Goal: Task Accomplishment & Management: Manage account settings

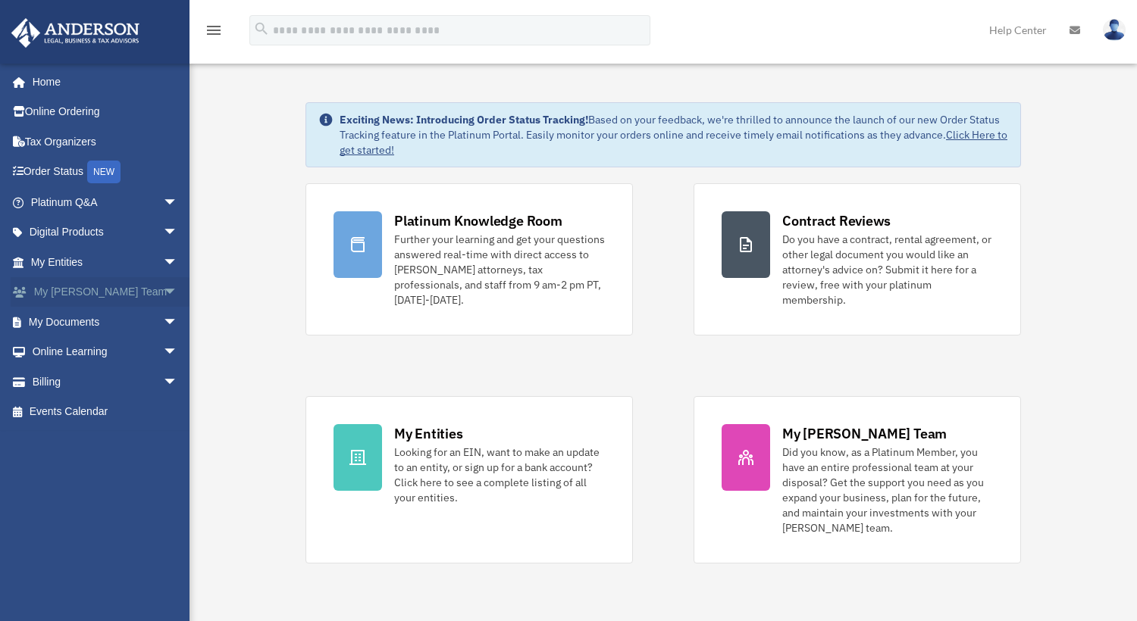
click at [163, 293] on span "arrow_drop_down" at bounding box center [178, 292] width 30 height 31
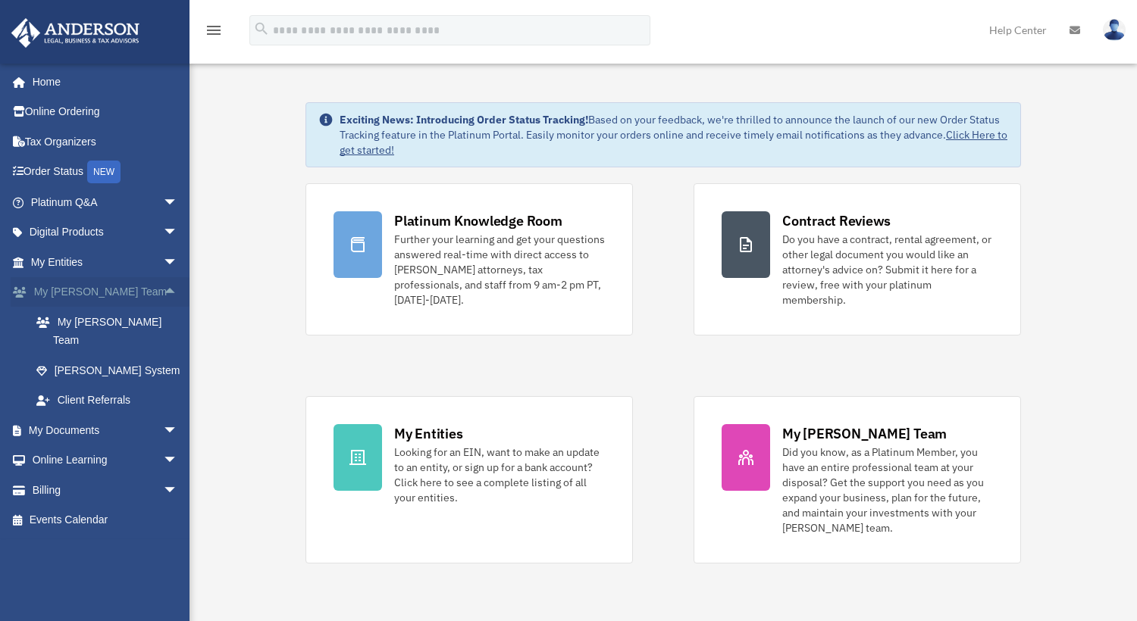
click at [163, 290] on span "arrow_drop_up" at bounding box center [178, 292] width 30 height 31
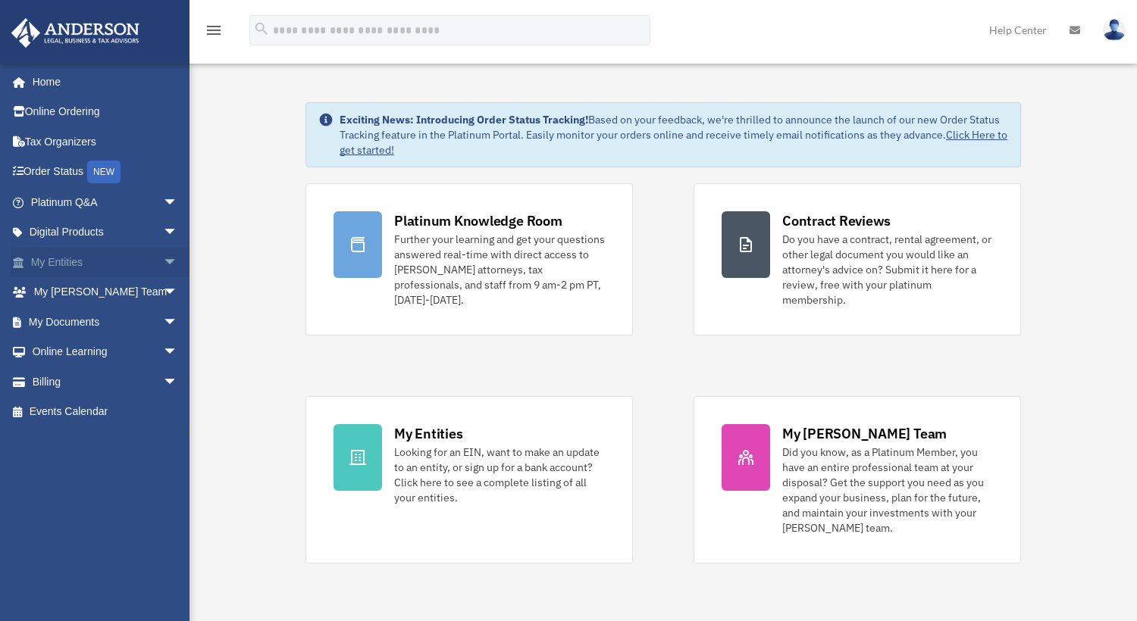
click at [163, 262] on span "arrow_drop_down" at bounding box center [178, 262] width 30 height 31
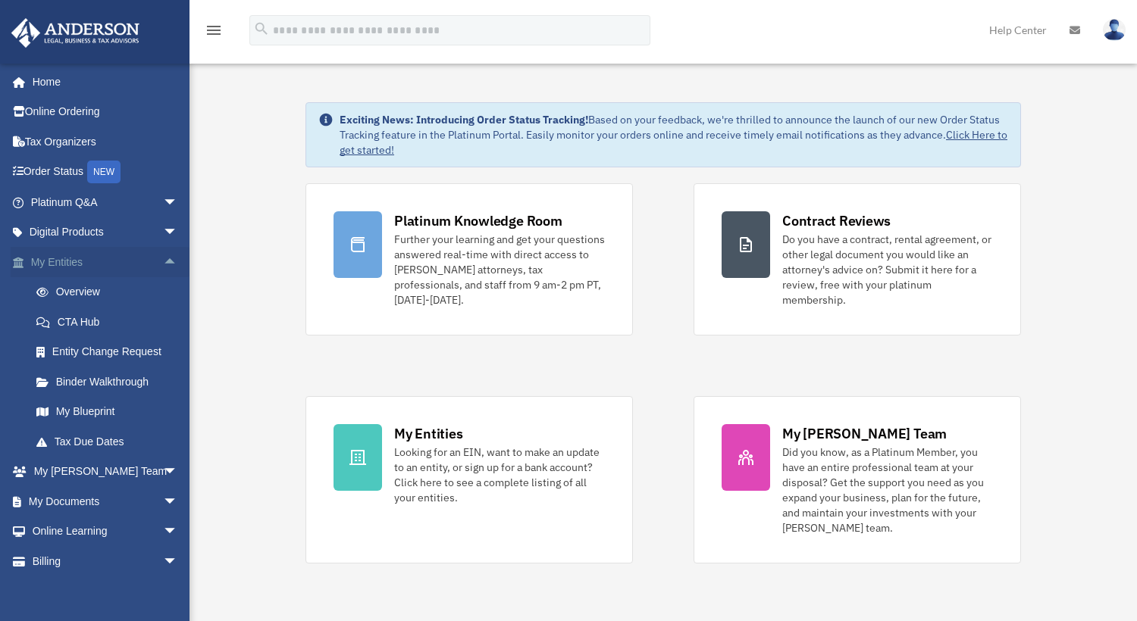
click at [163, 259] on span "arrow_drop_up" at bounding box center [178, 262] width 30 height 31
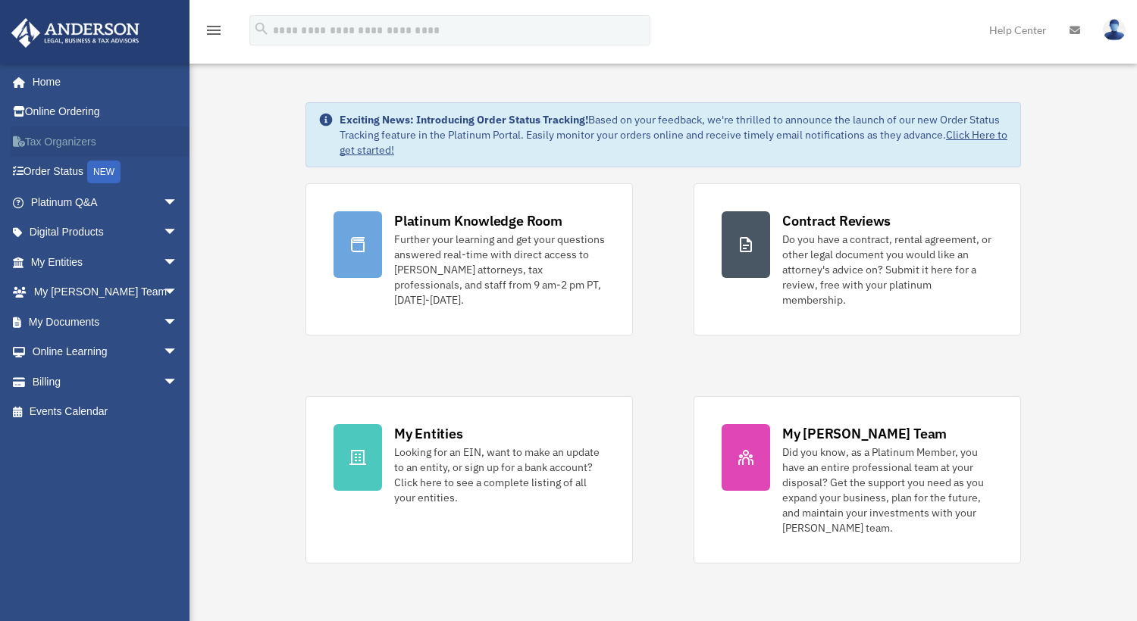
click at [41, 142] on link "Tax Organizers" at bounding box center [106, 142] width 190 height 30
click at [58, 324] on link "My Documents arrow_drop_down" at bounding box center [106, 322] width 190 height 30
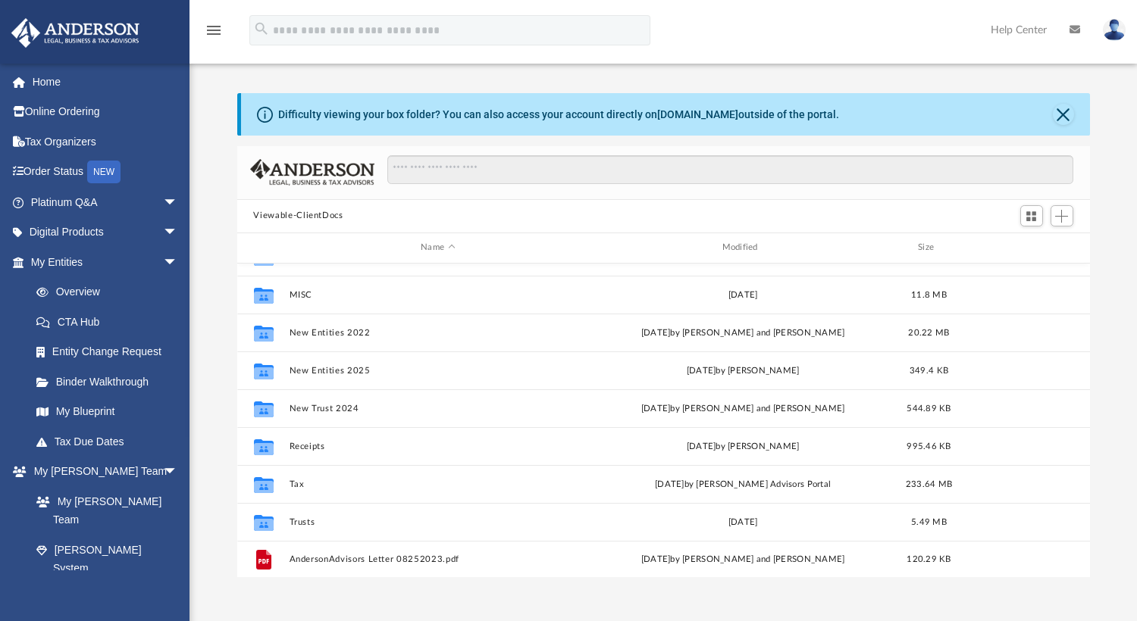
scroll to position [179, 0]
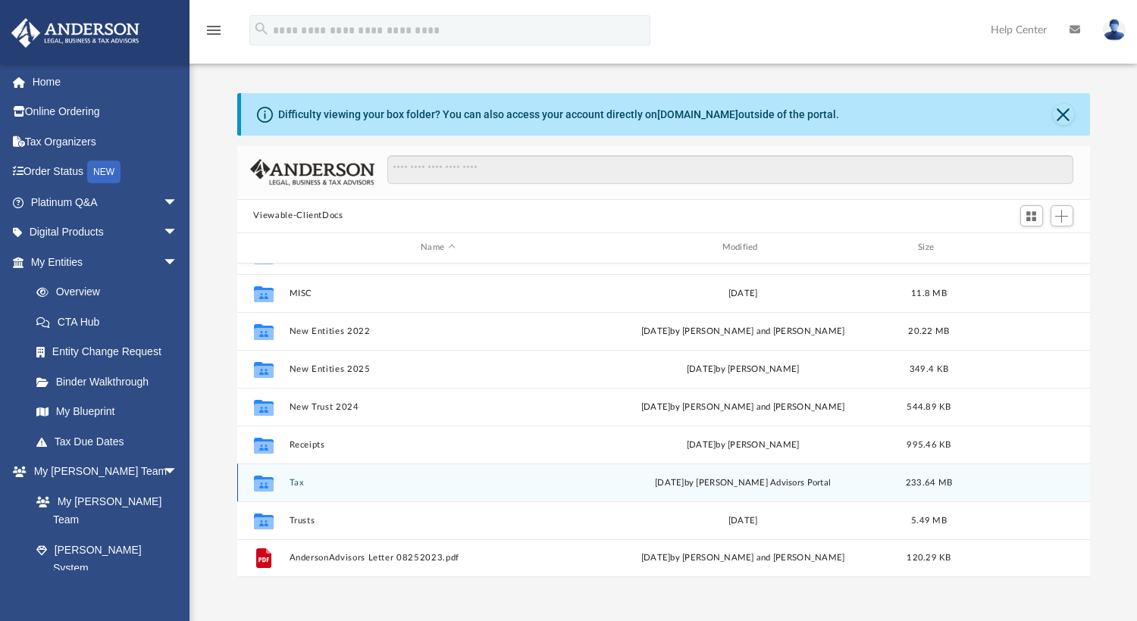
click at [258, 483] on icon "grid" at bounding box center [263, 485] width 20 height 12
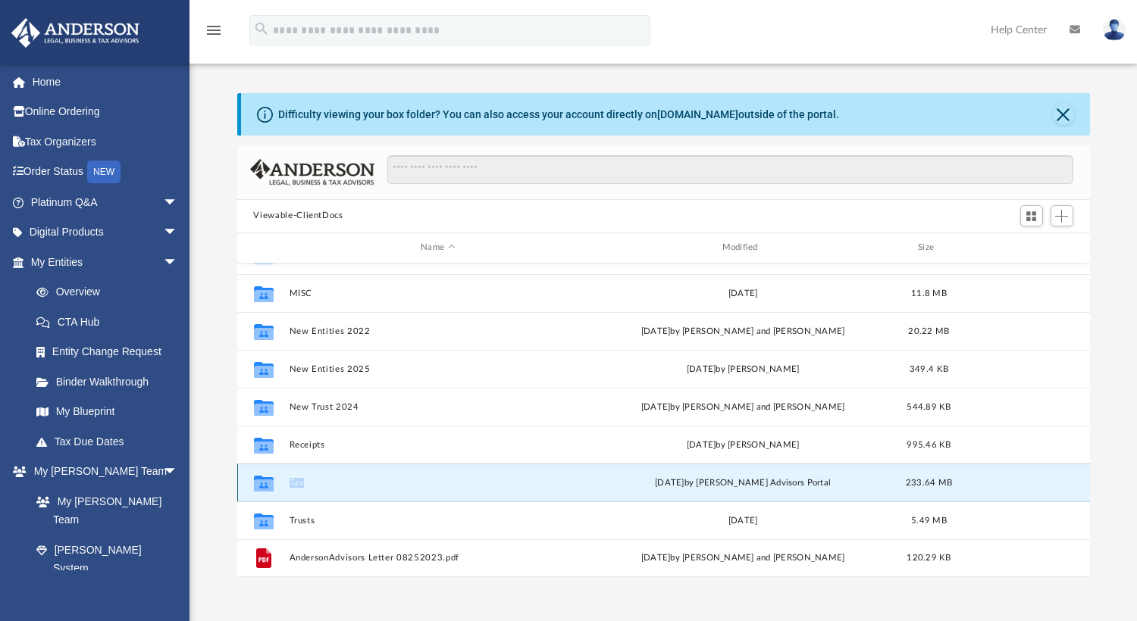
drag, startPoint x: 258, startPoint y: 483, endPoint x: 368, endPoint y: 483, distance: 109.9
click at [368, 483] on button "Tax" at bounding box center [438, 482] width 298 height 10
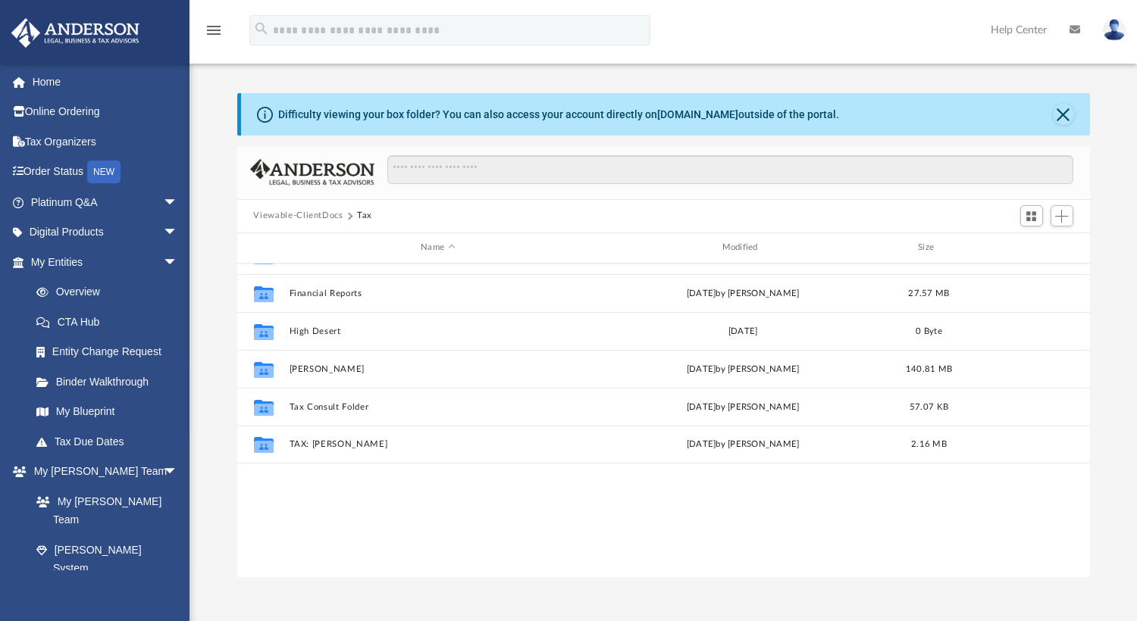
scroll to position [0, 0]
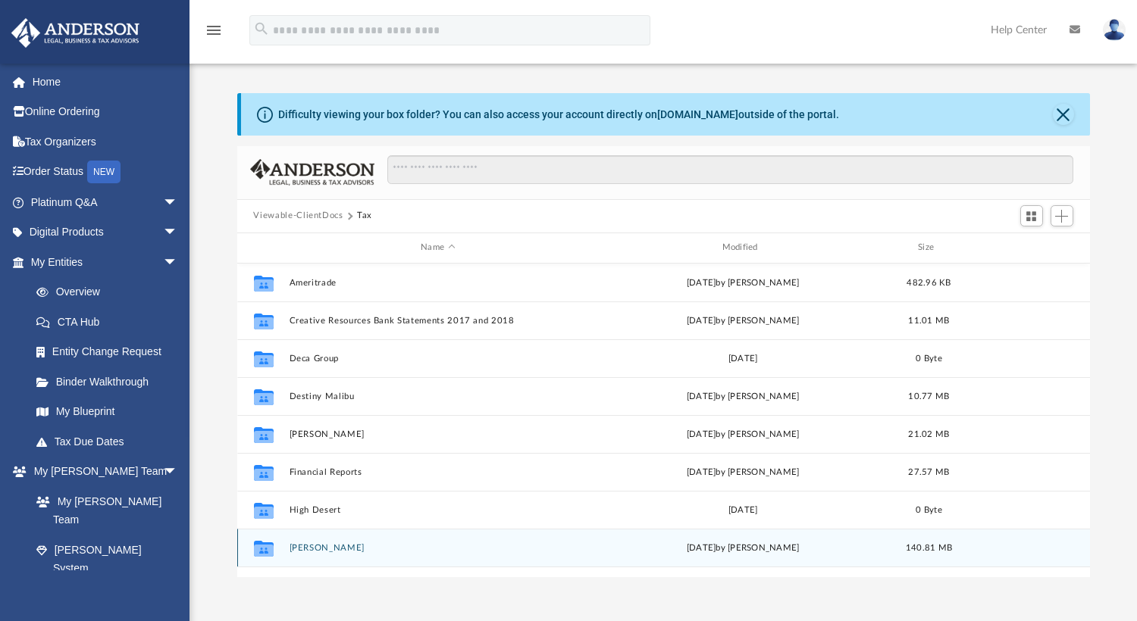
click at [258, 547] on icon "grid" at bounding box center [263, 550] width 20 height 12
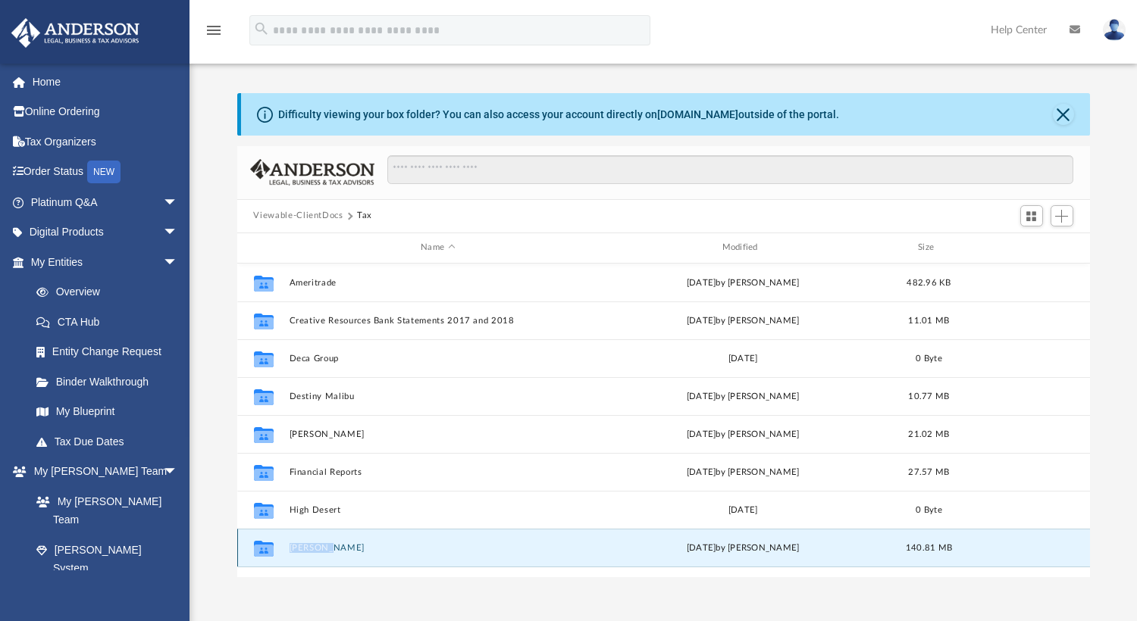
click at [258, 547] on icon "grid" at bounding box center [263, 550] width 20 height 12
click at [259, 547] on icon "grid" at bounding box center [263, 550] width 20 height 12
click at [411, 552] on button "Phillips, Brenda" at bounding box center [438, 548] width 298 height 10
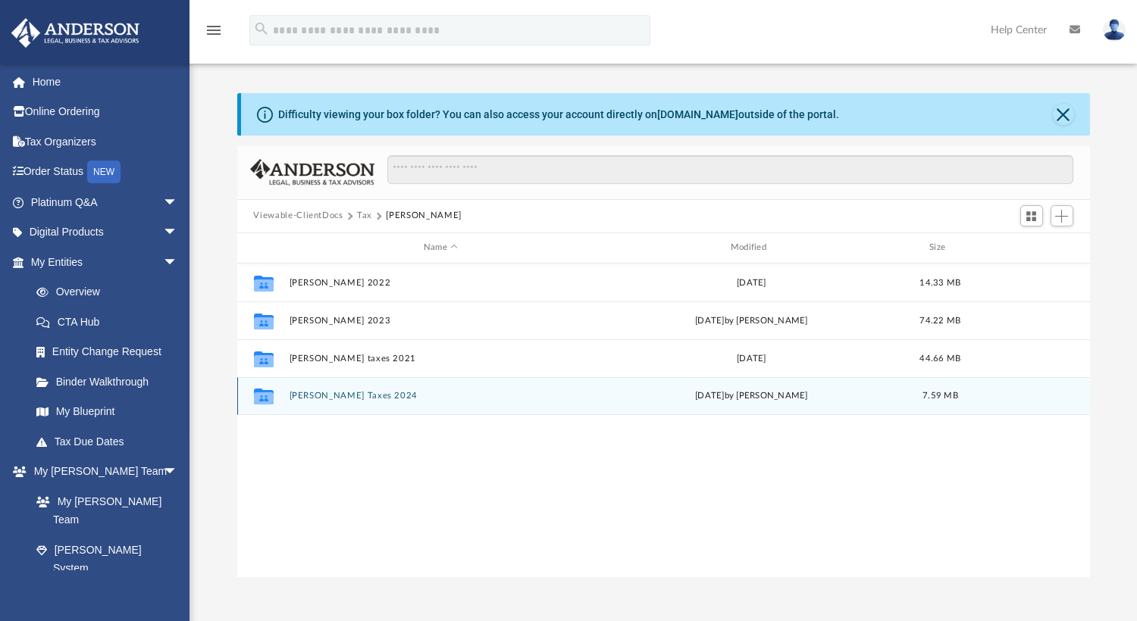
click at [321, 392] on button "Brenda Phillips Taxes 2024" at bounding box center [441, 396] width 304 height 10
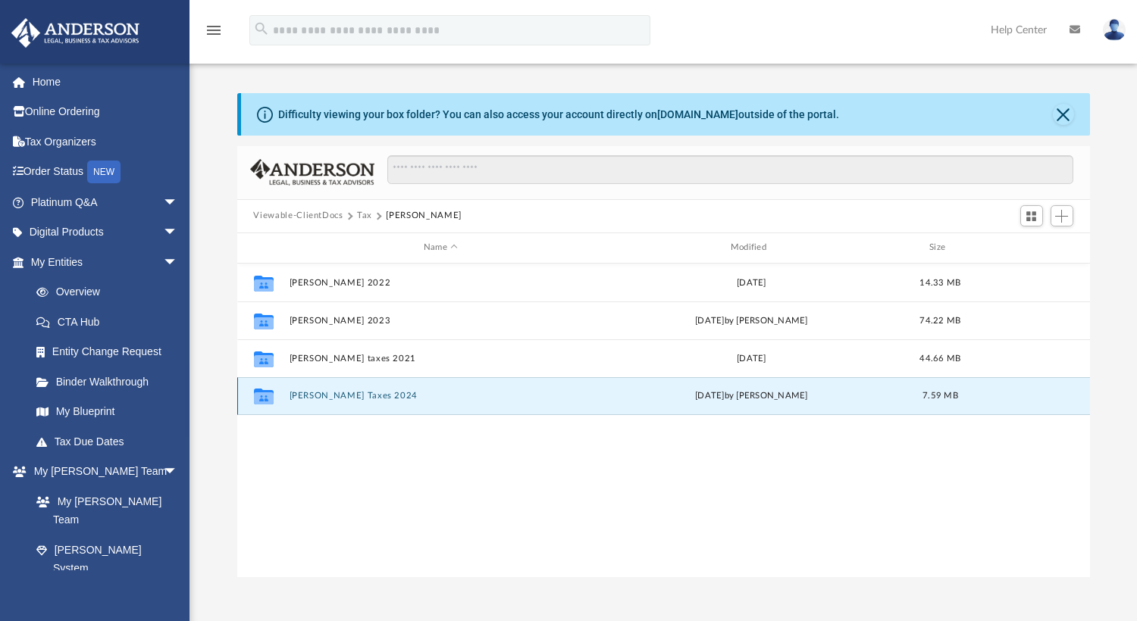
click at [321, 392] on button "Brenda Phillips Taxes 2024" at bounding box center [441, 396] width 304 height 10
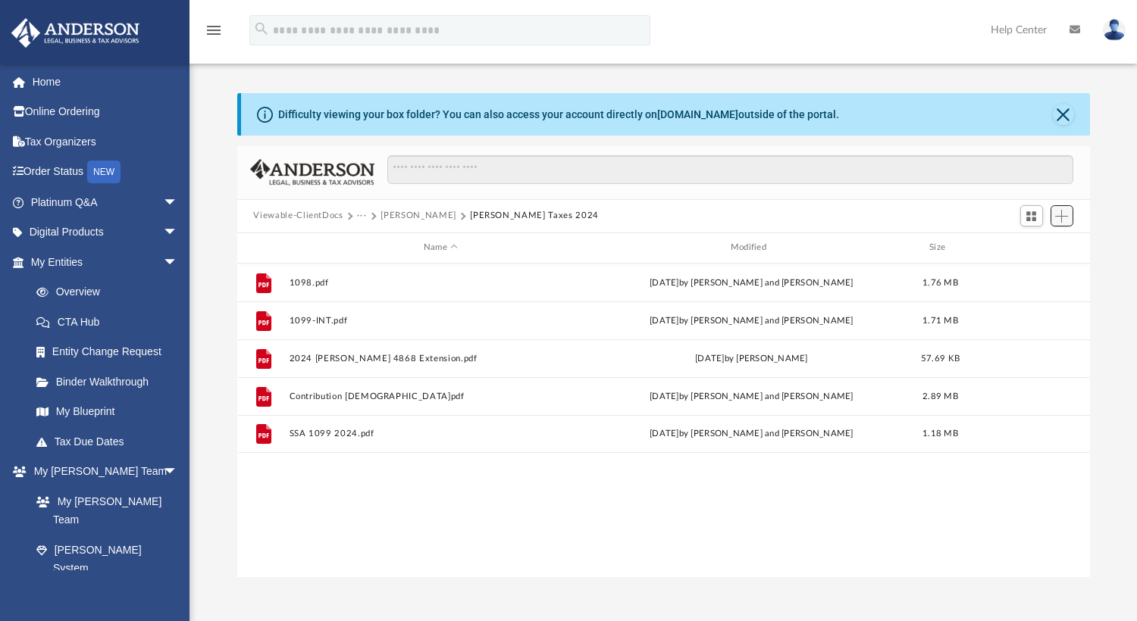
click at [1061, 213] on span "Add" at bounding box center [1061, 216] width 13 height 13
click at [1032, 244] on li "Upload" at bounding box center [1040, 247] width 48 height 16
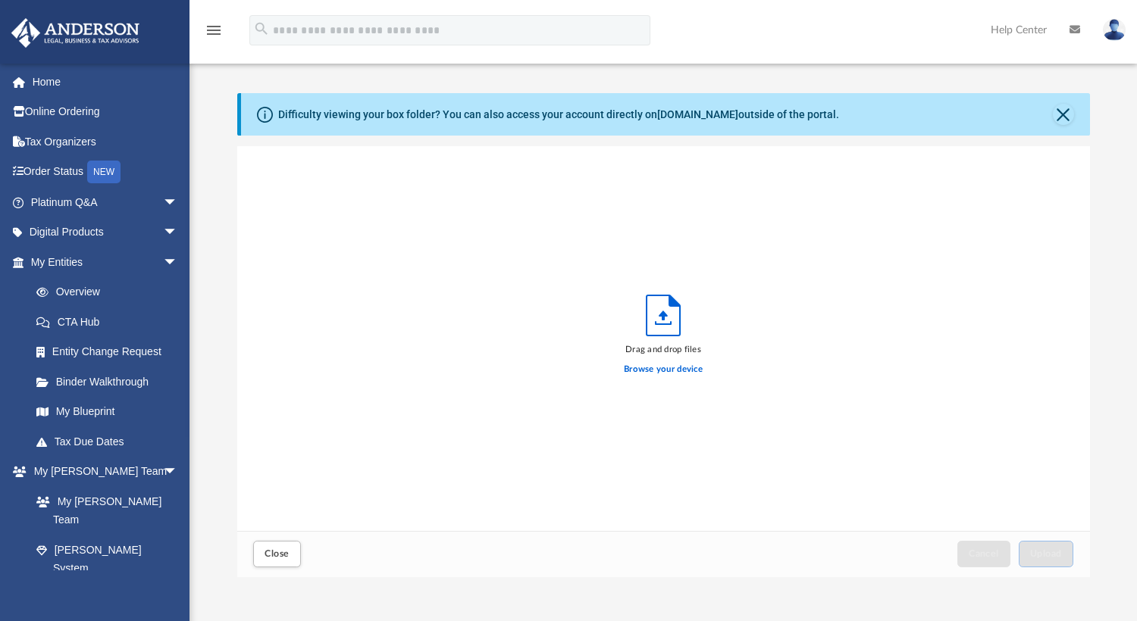
scroll to position [373, 840]
click at [662, 370] on label "Browse your device" at bounding box center [663, 370] width 79 height 14
click at [0, 0] on input "Browse your device" at bounding box center [0, 0] width 0 height 0
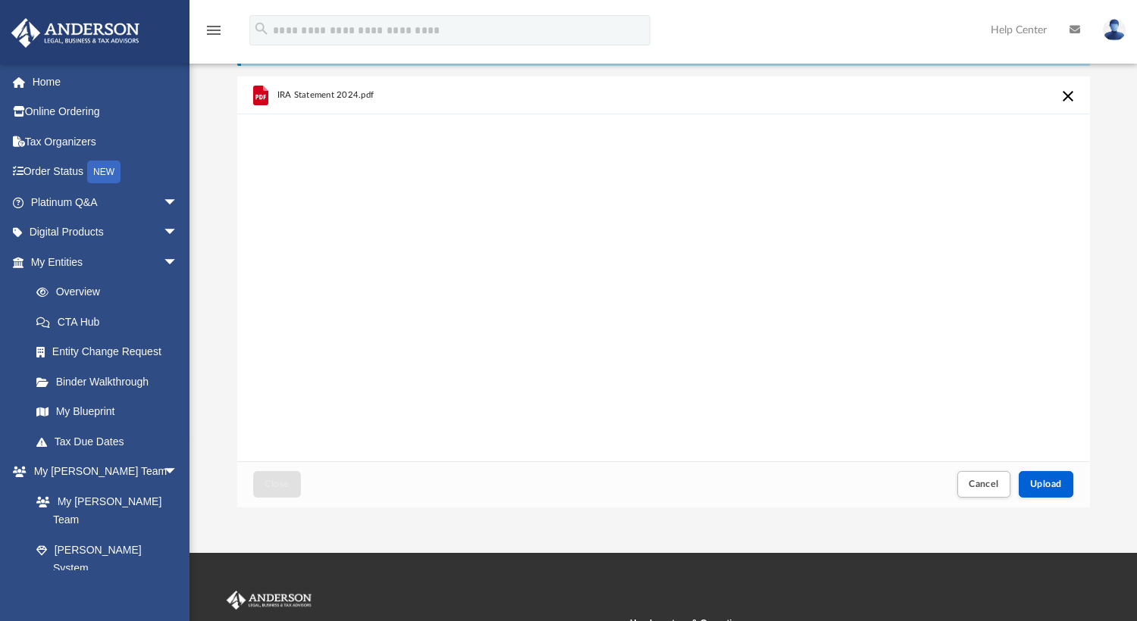
scroll to position [152, 0]
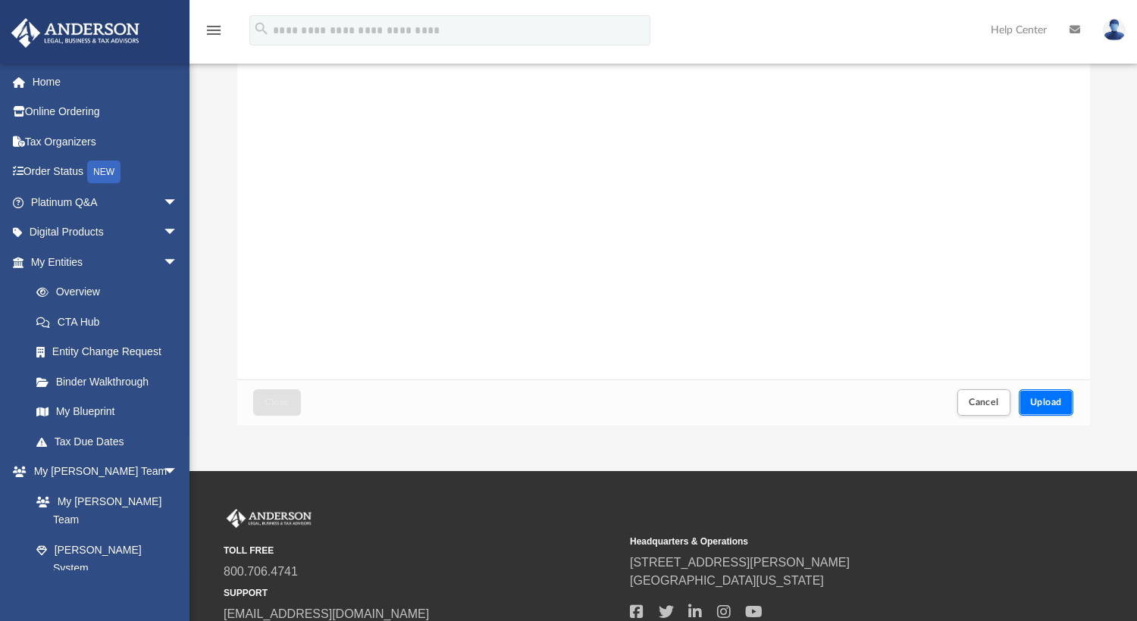
click at [1050, 406] on span "Upload" at bounding box center [1046, 402] width 32 height 9
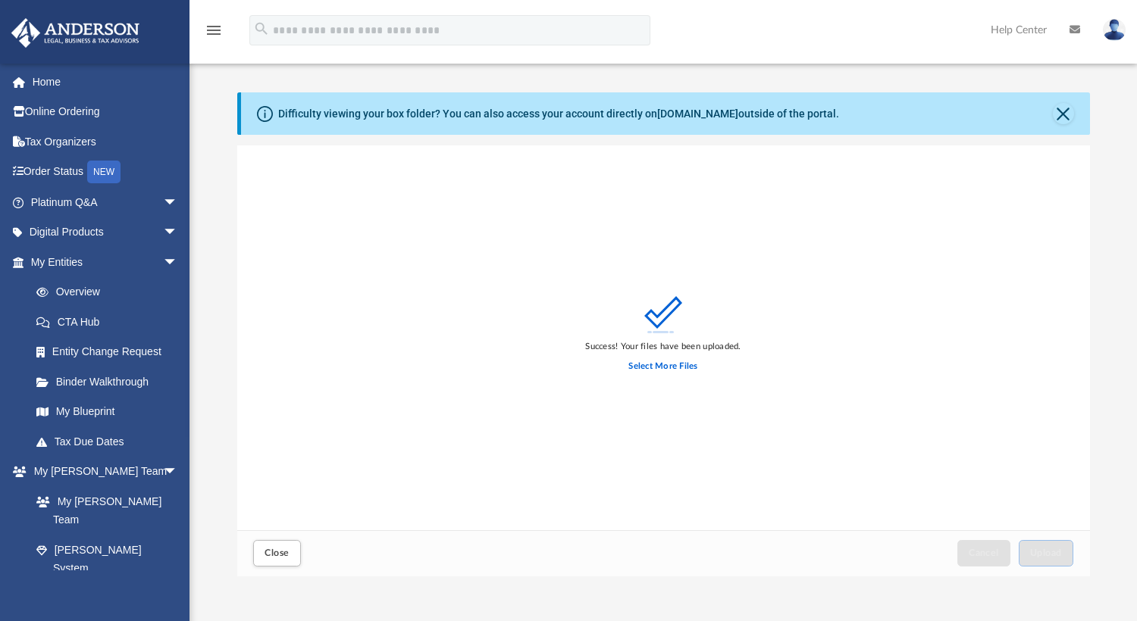
scroll to position [0, 0]
click at [213, 25] on icon "menu" at bounding box center [214, 30] width 18 height 18
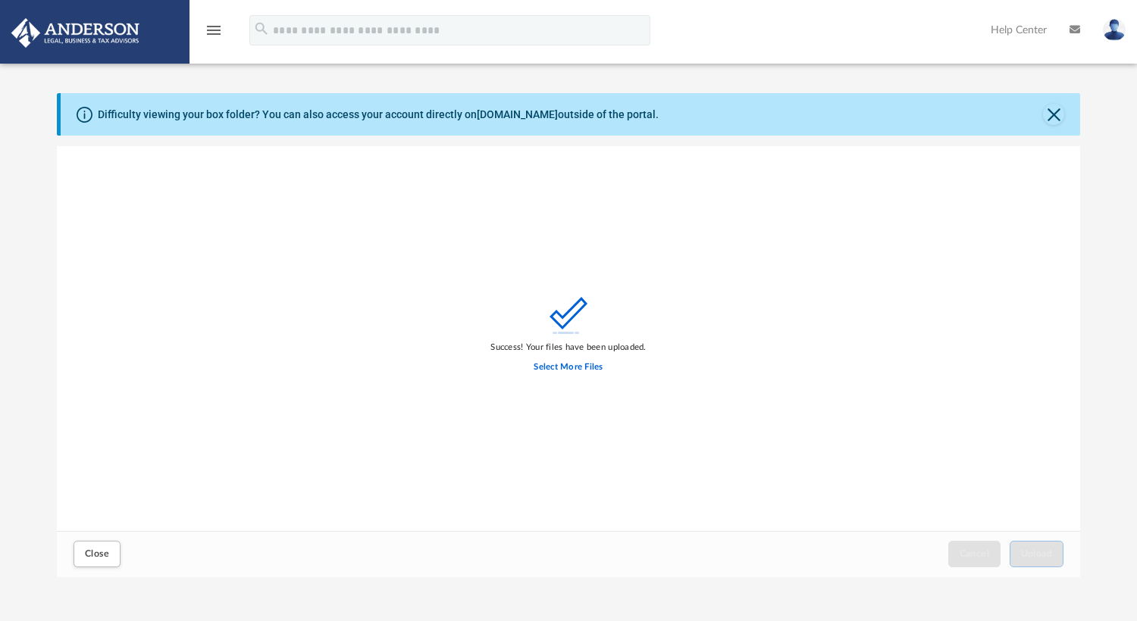
scroll to position [373, 1011]
click at [213, 25] on icon "menu" at bounding box center [214, 30] width 18 height 18
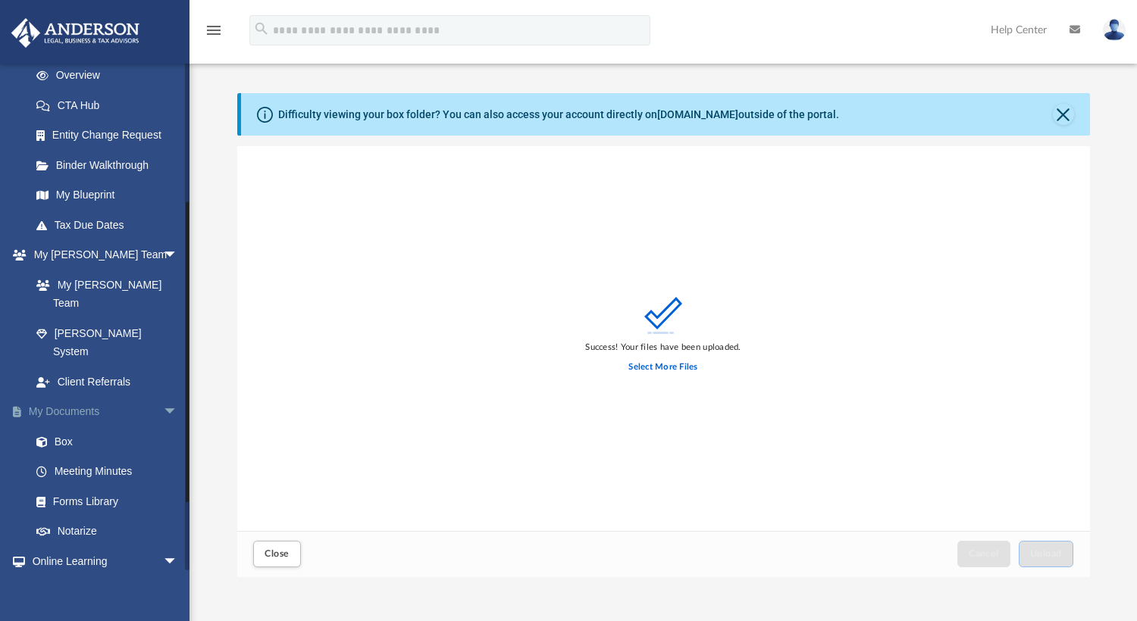
scroll to position [227, 0]
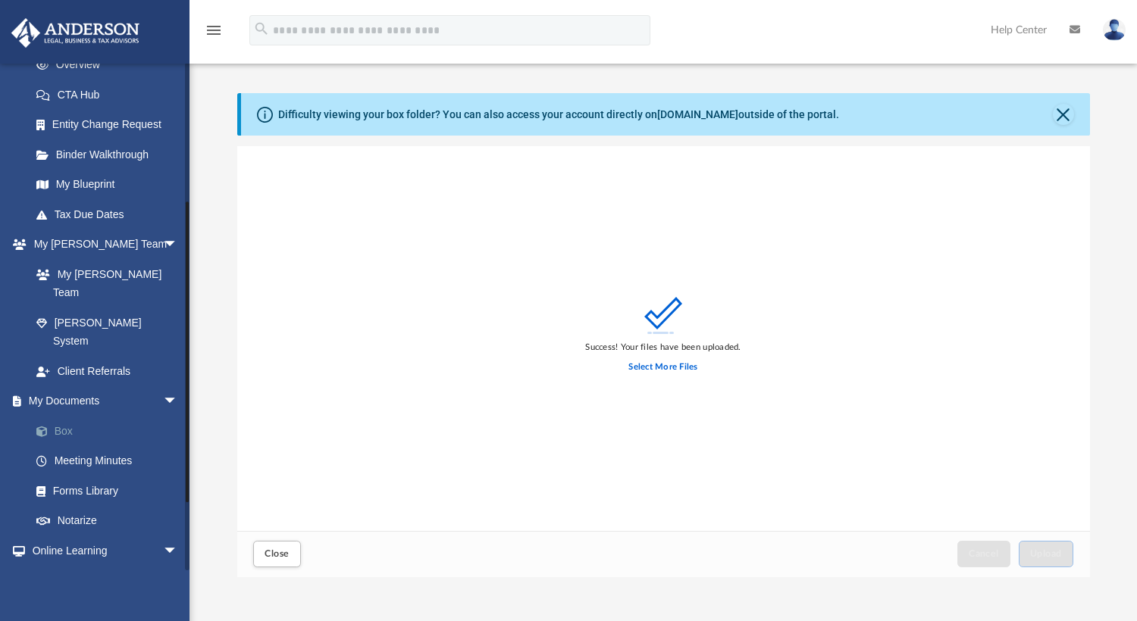
click at [64, 416] on link "Box" at bounding box center [111, 431] width 180 height 30
click at [63, 416] on link "Box" at bounding box center [111, 431] width 180 height 30
click at [286, 558] on button "Close" at bounding box center [276, 554] width 47 height 27
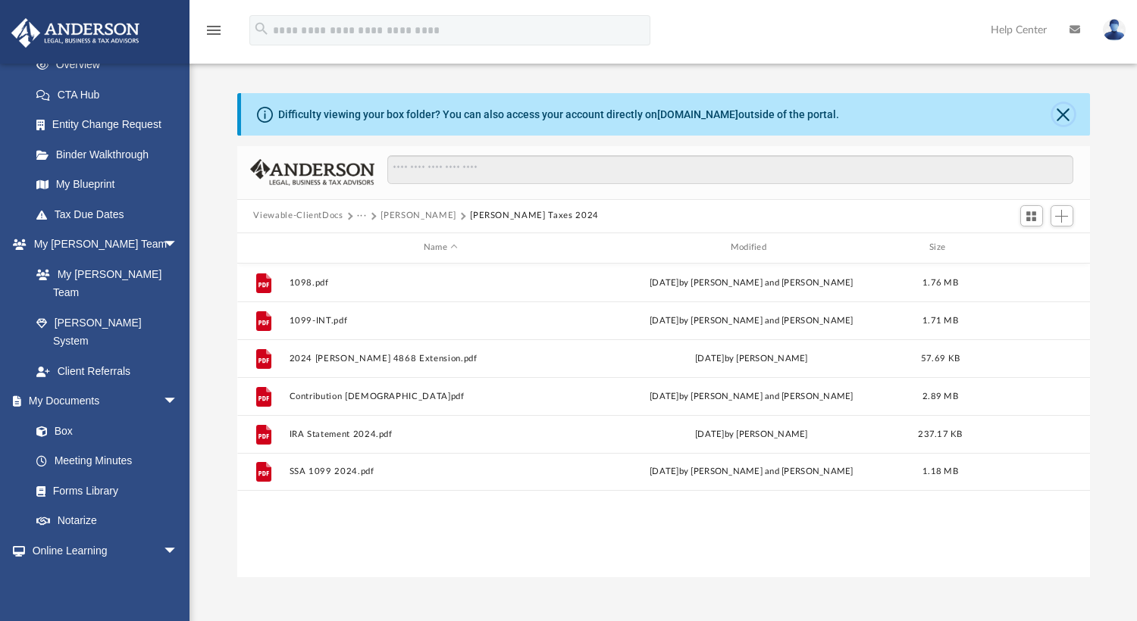
click at [1058, 110] on button "Close" at bounding box center [1063, 114] width 21 height 21
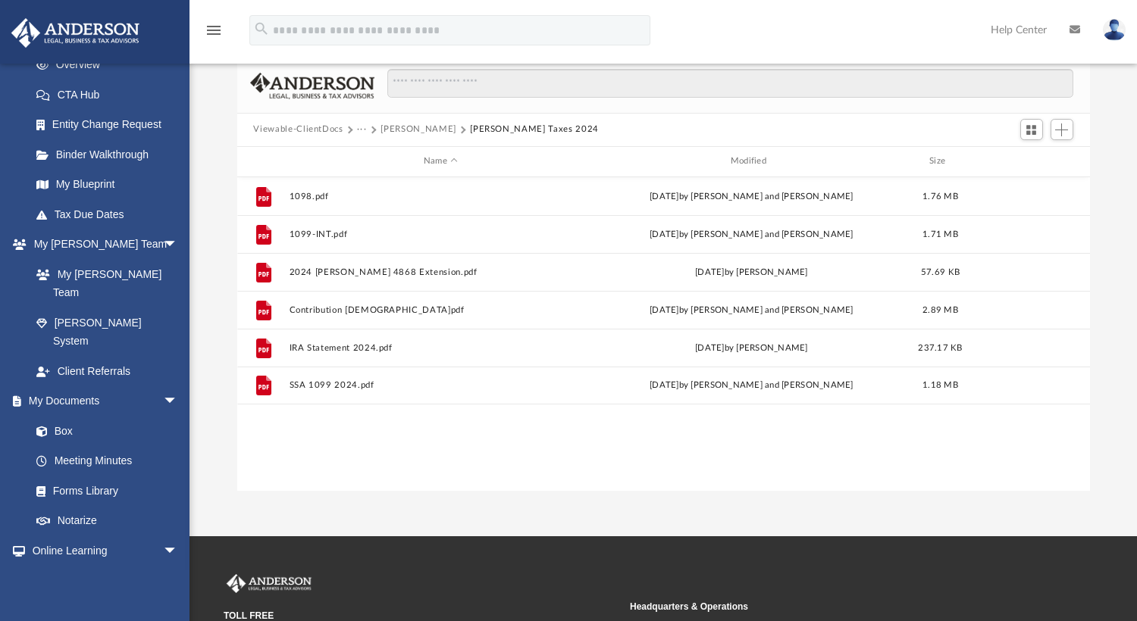
scroll to position [0, 0]
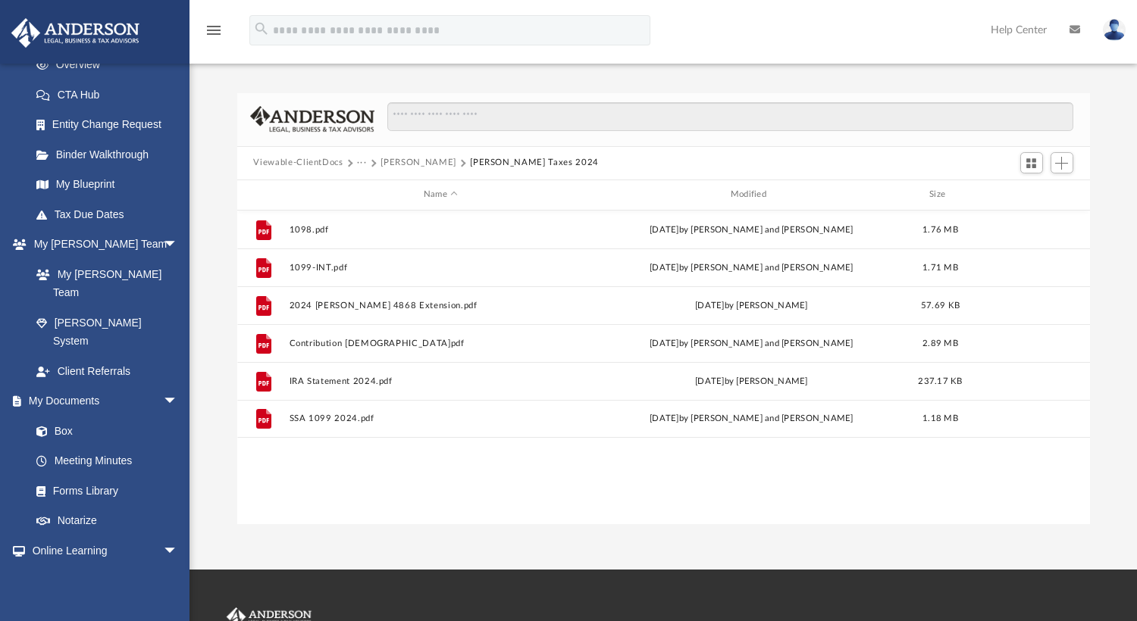
click at [302, 163] on button "Viewable-ClientDocs" at bounding box center [297, 163] width 89 height 14
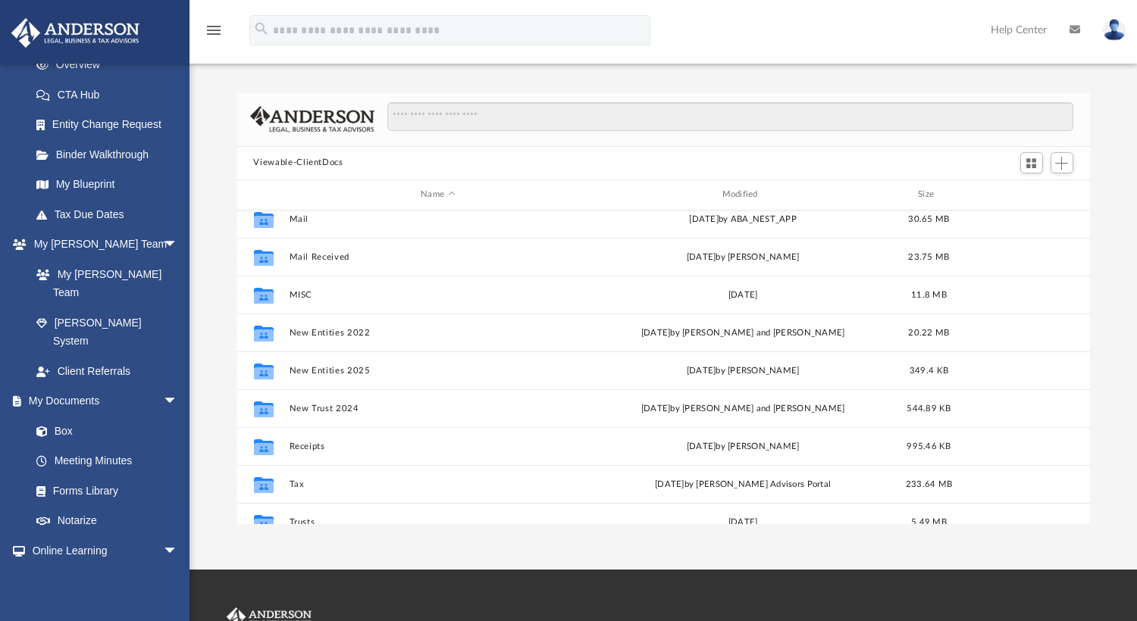
scroll to position [152, 0]
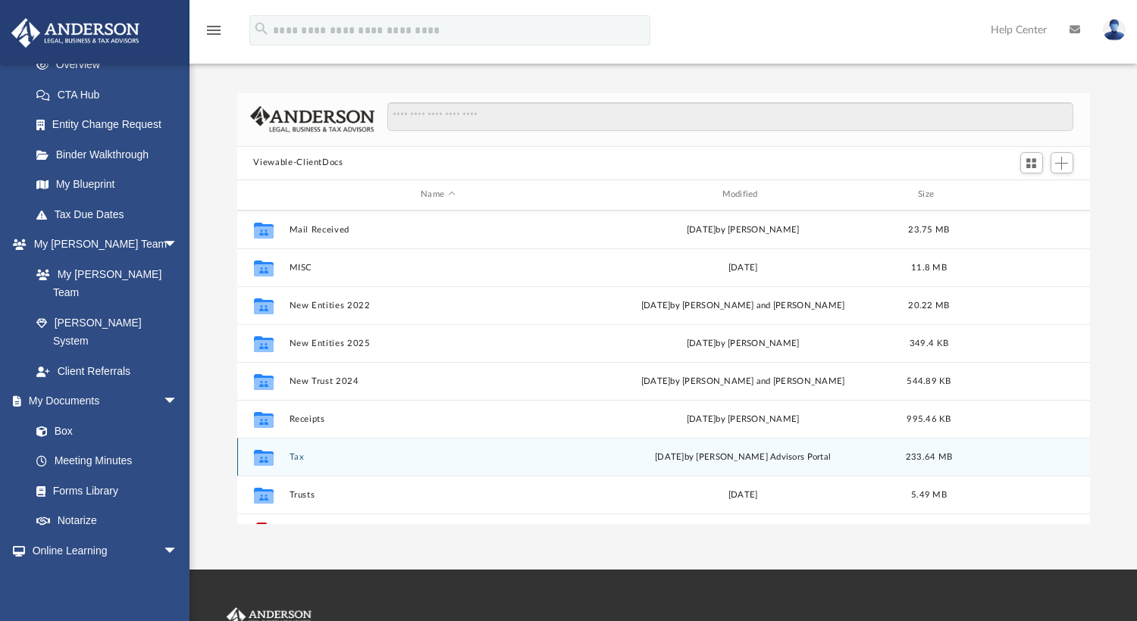
click at [266, 454] on icon "grid" at bounding box center [263, 459] width 20 height 12
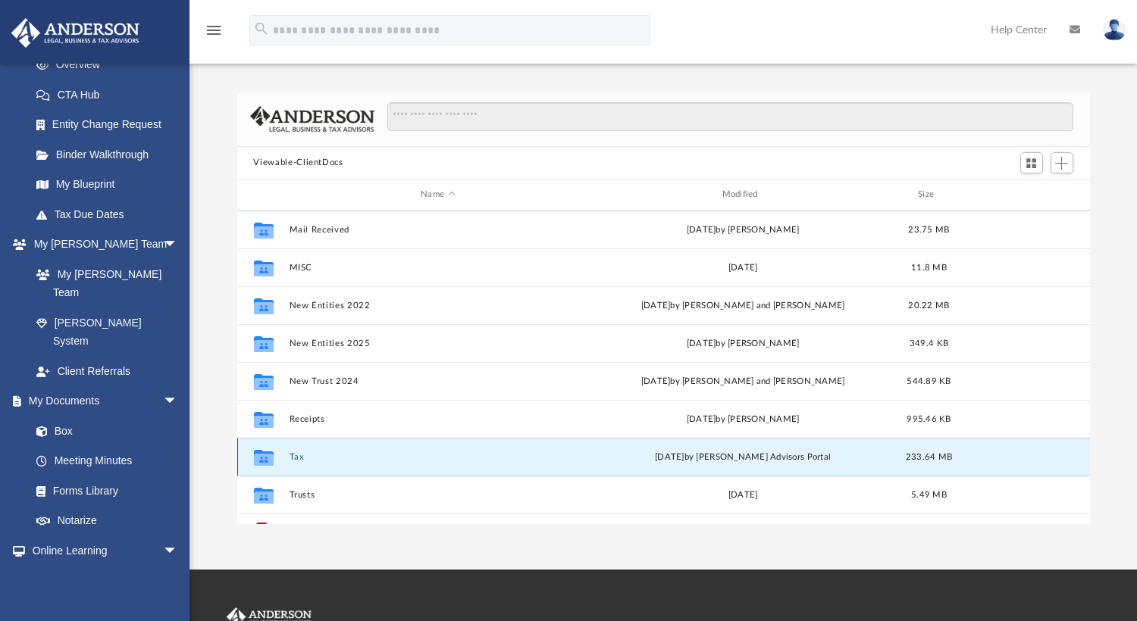
click at [301, 457] on button "Tax" at bounding box center [438, 457] width 298 height 10
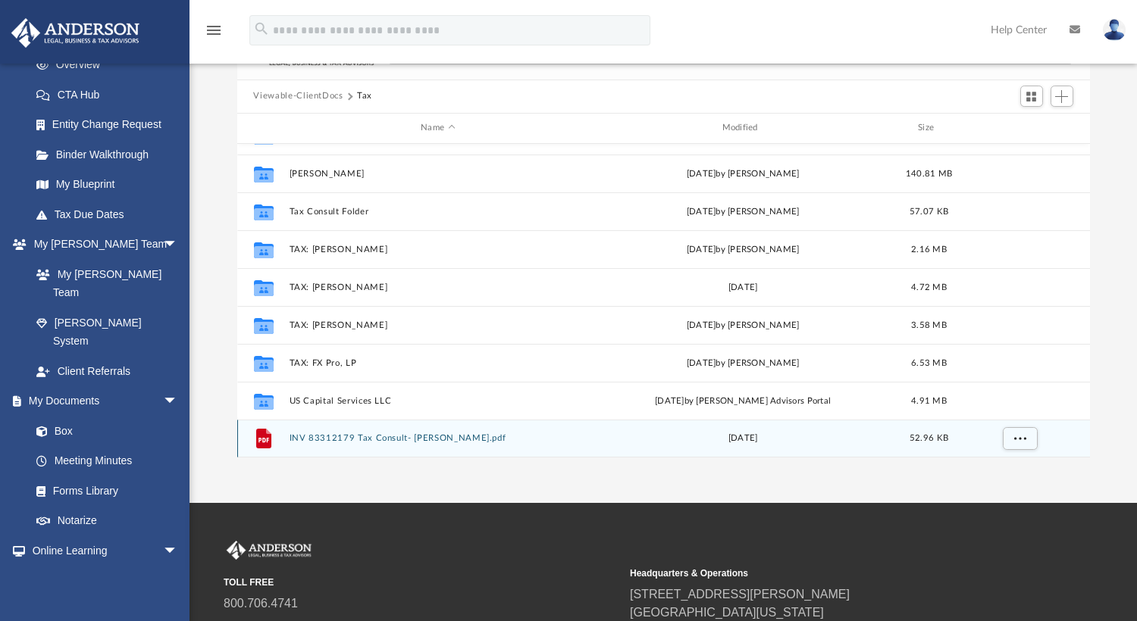
scroll to position [76, 0]
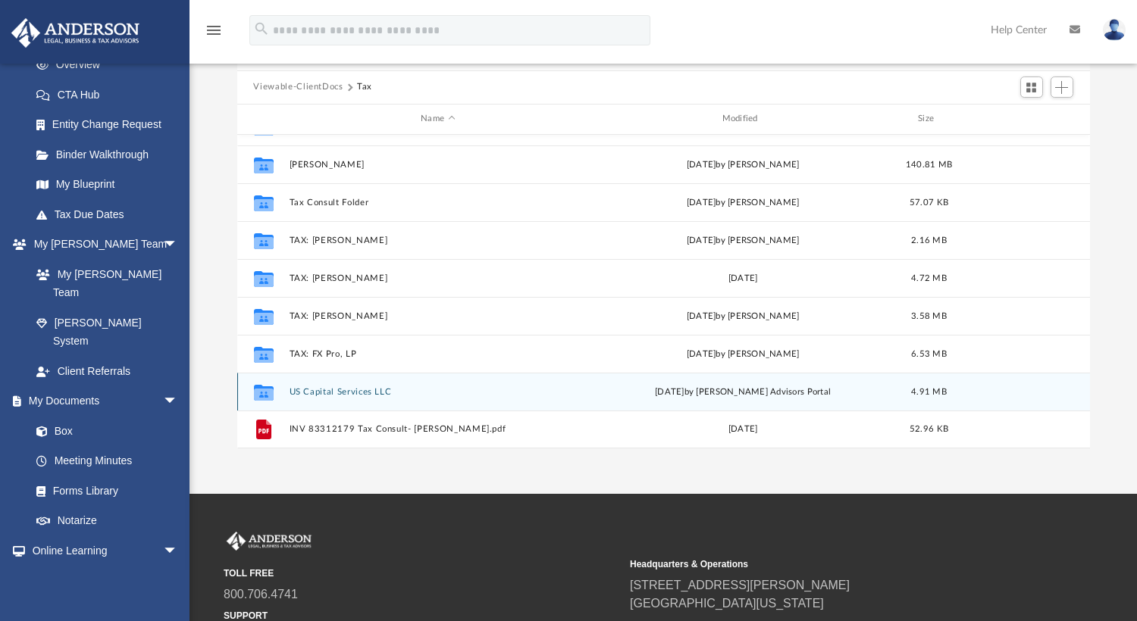
click at [258, 389] on icon "grid" at bounding box center [263, 394] width 20 height 12
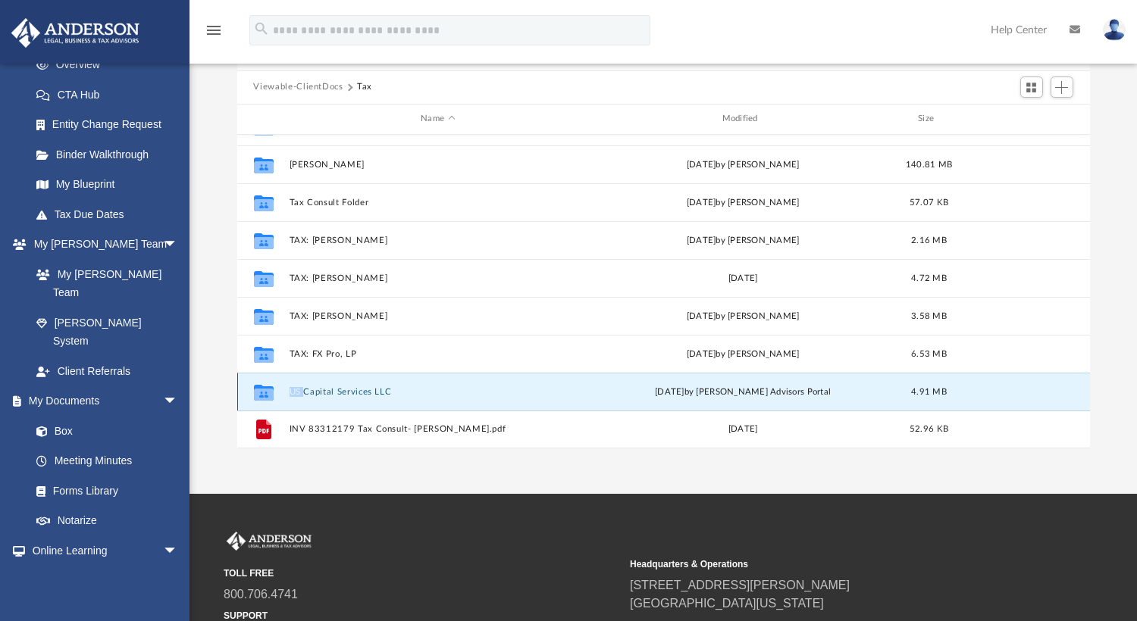
drag, startPoint x: 258, startPoint y: 389, endPoint x: 329, endPoint y: 389, distance: 70.5
click at [329, 389] on button "US Capital Services LLC" at bounding box center [438, 391] width 298 height 10
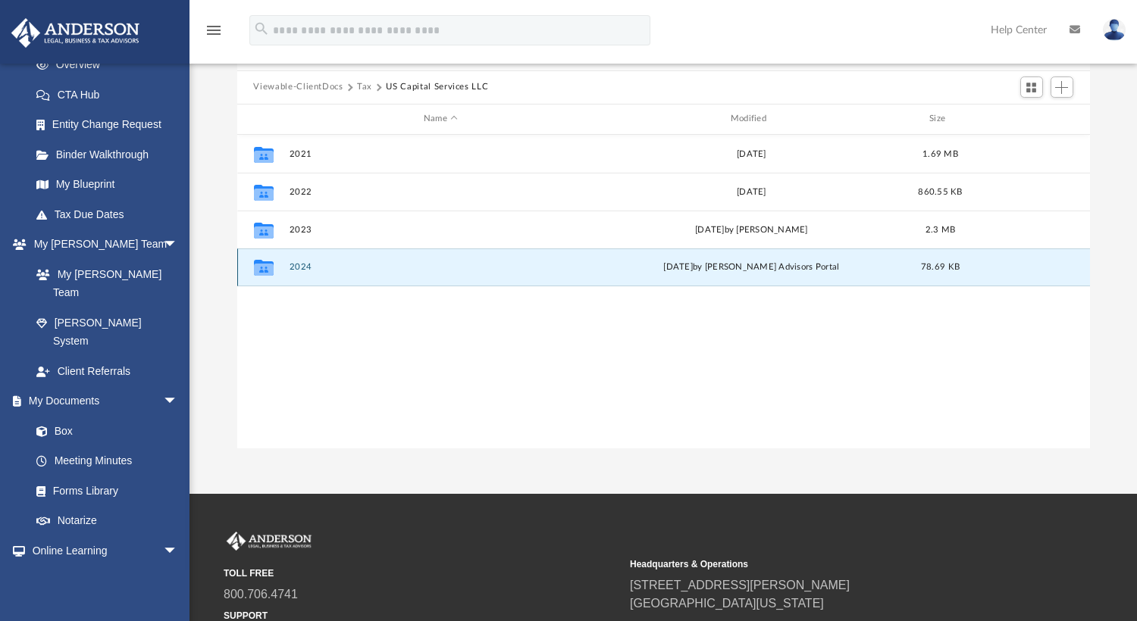
click at [305, 264] on button "2024" at bounding box center [441, 267] width 304 height 10
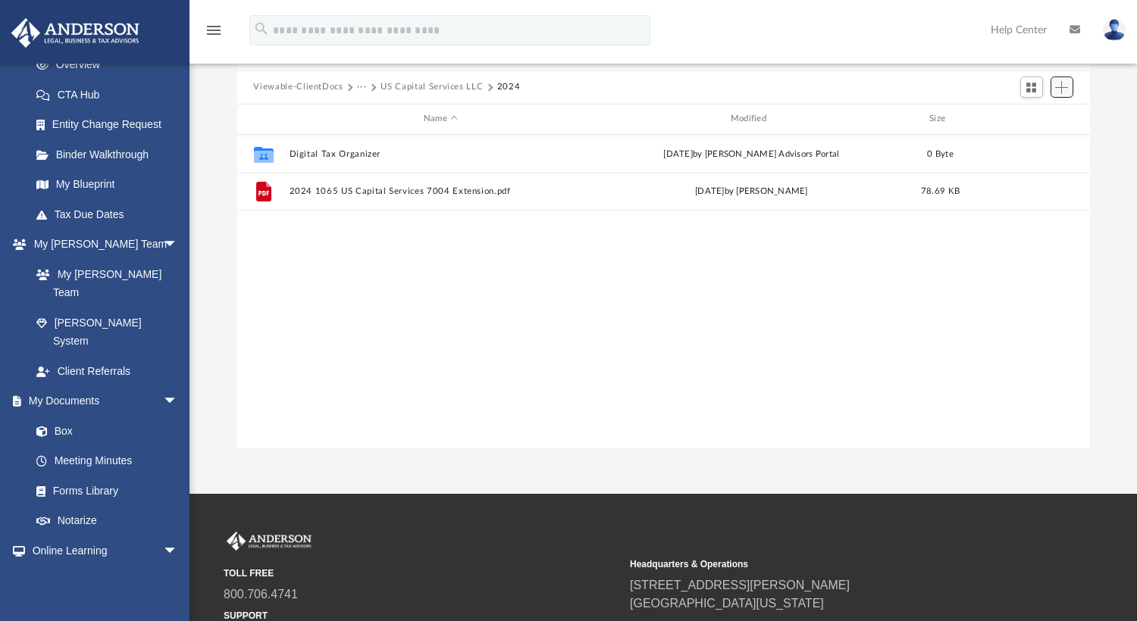
click at [1061, 86] on span "Add" at bounding box center [1061, 87] width 13 height 13
click at [1031, 118] on li "Upload" at bounding box center [1040, 118] width 48 height 16
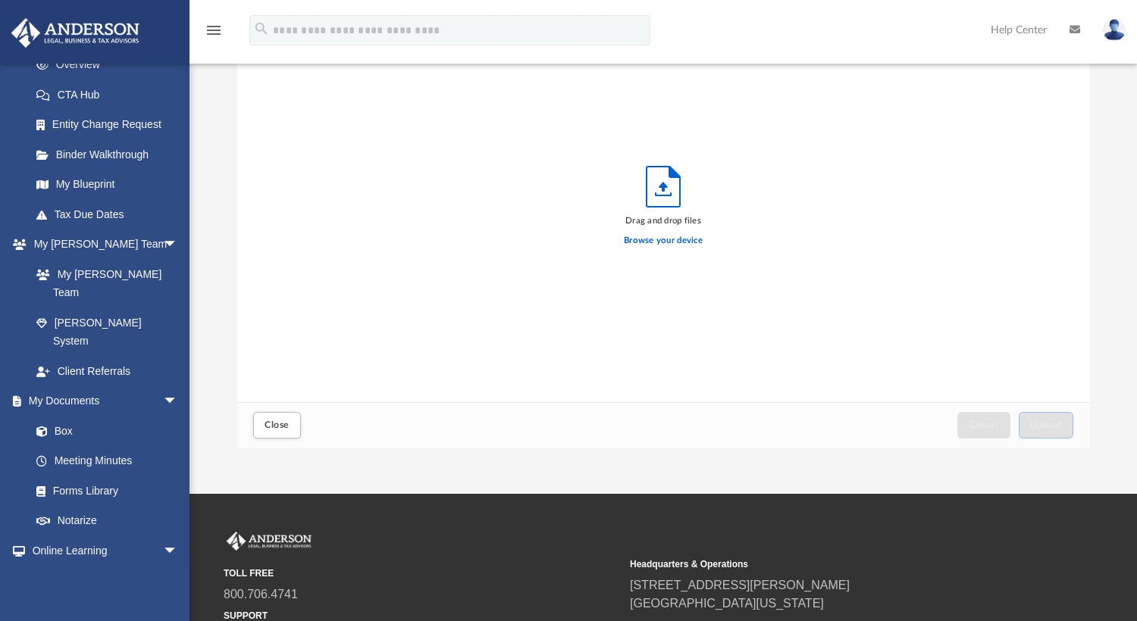
scroll to position [373, 840]
click at [668, 238] on label "Browse your device" at bounding box center [663, 241] width 79 height 14
click at [0, 0] on input "Browse your device" at bounding box center [0, 0] width 0 height 0
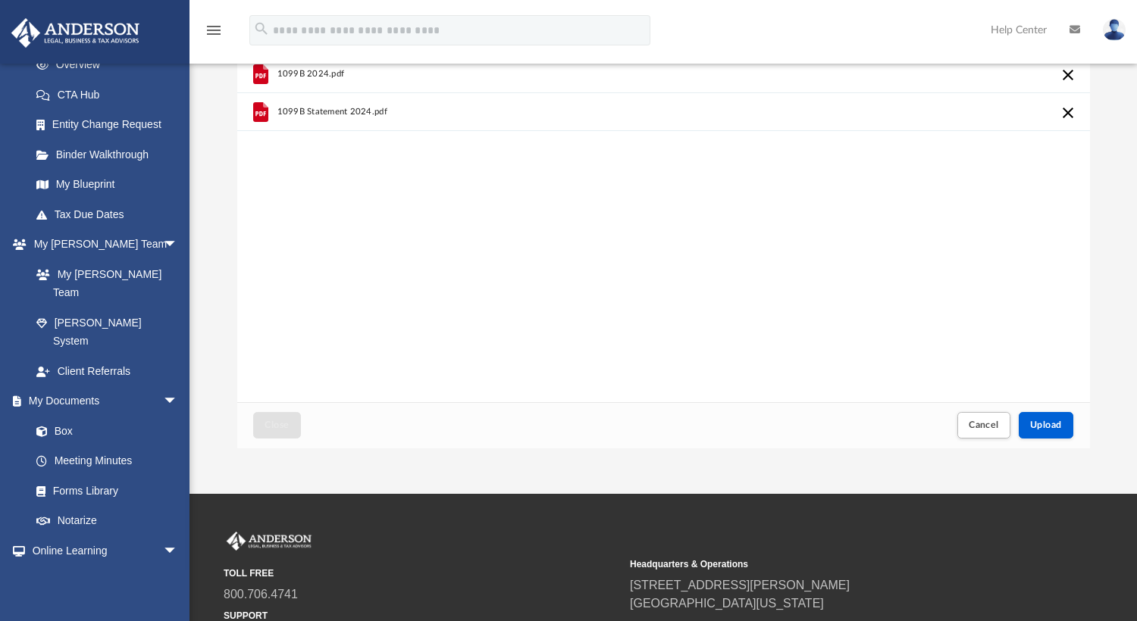
scroll to position [0, 0]
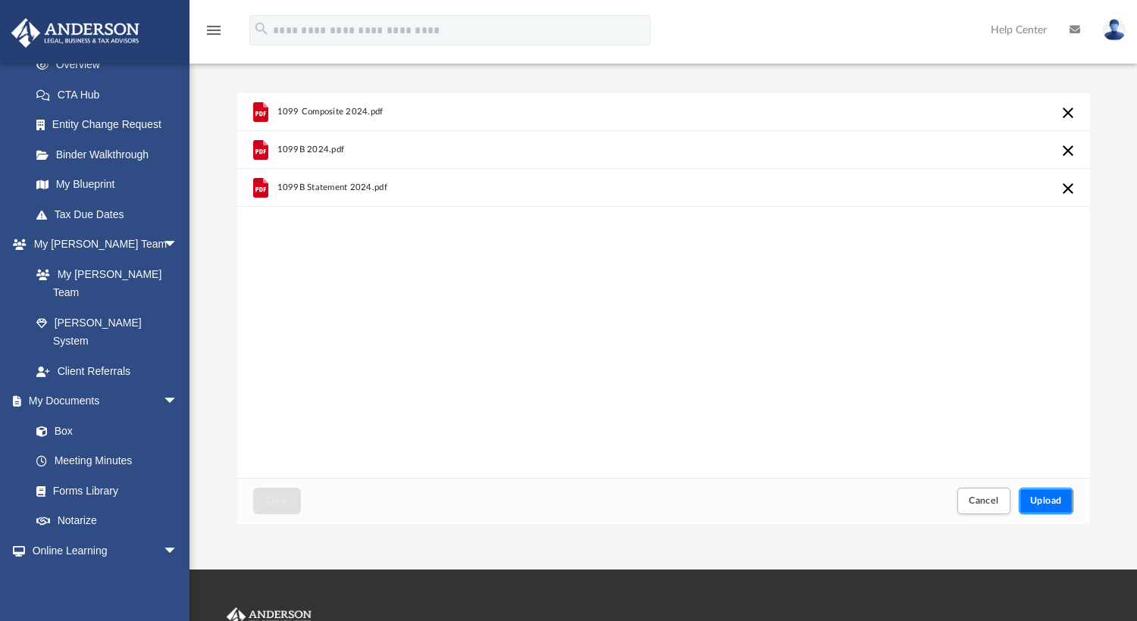
click at [1046, 502] on span "Upload" at bounding box center [1046, 500] width 32 height 9
